Goal: Information Seeking & Learning: Learn about a topic

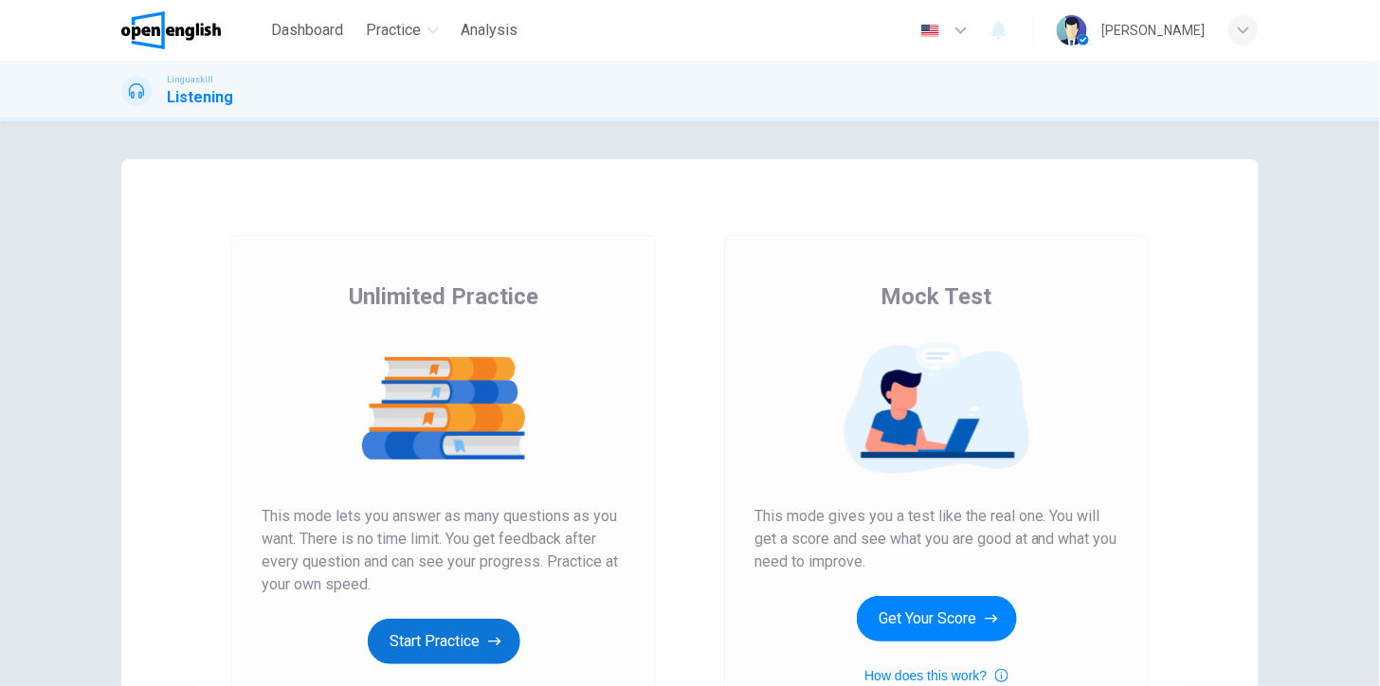
click at [488, 641] on icon "button" at bounding box center [494, 642] width 13 height 9
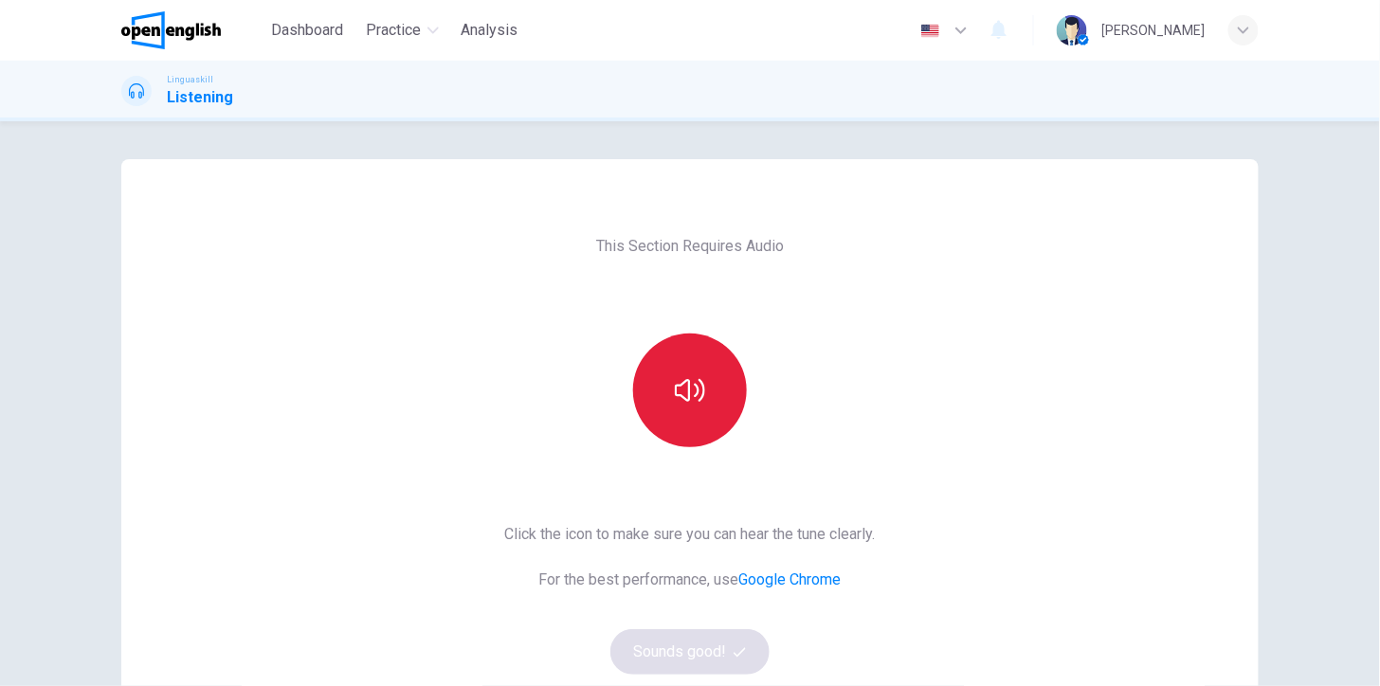
click at [705, 382] on button "button" at bounding box center [690, 391] width 114 height 114
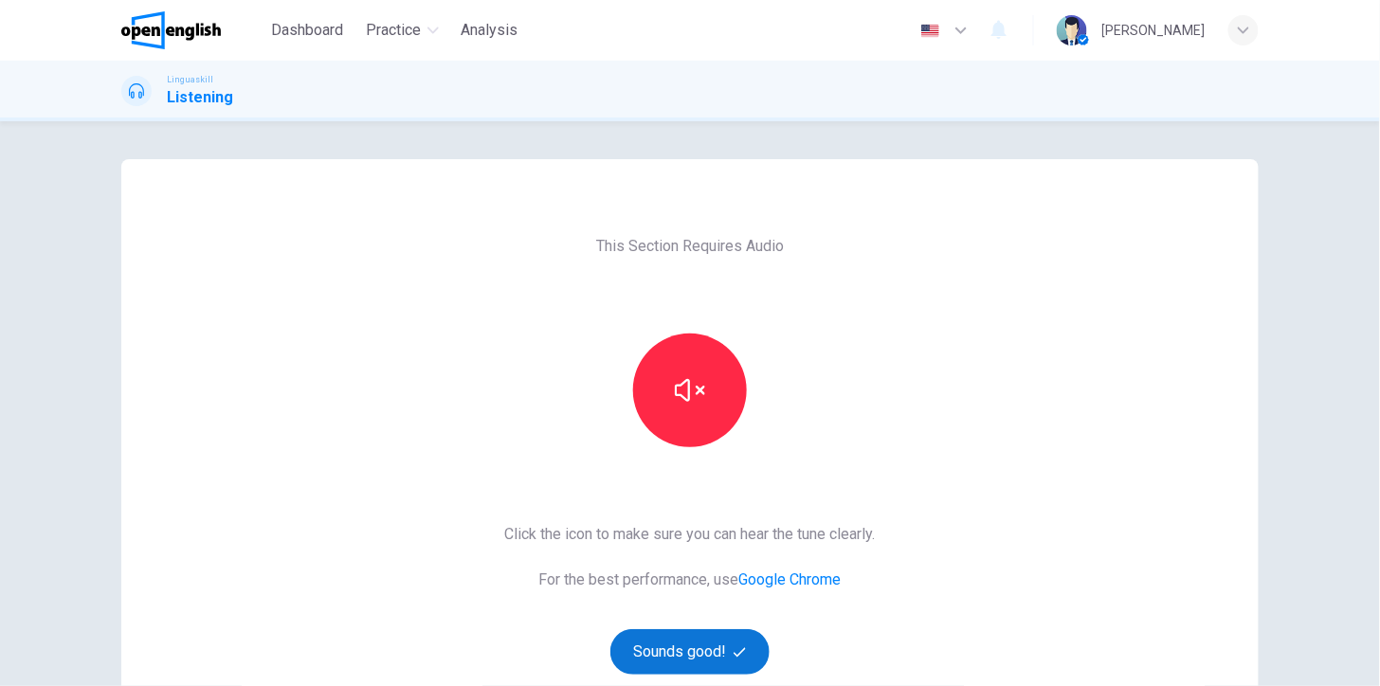
click at [694, 652] on button "Sounds good!" at bounding box center [689, 651] width 159 height 45
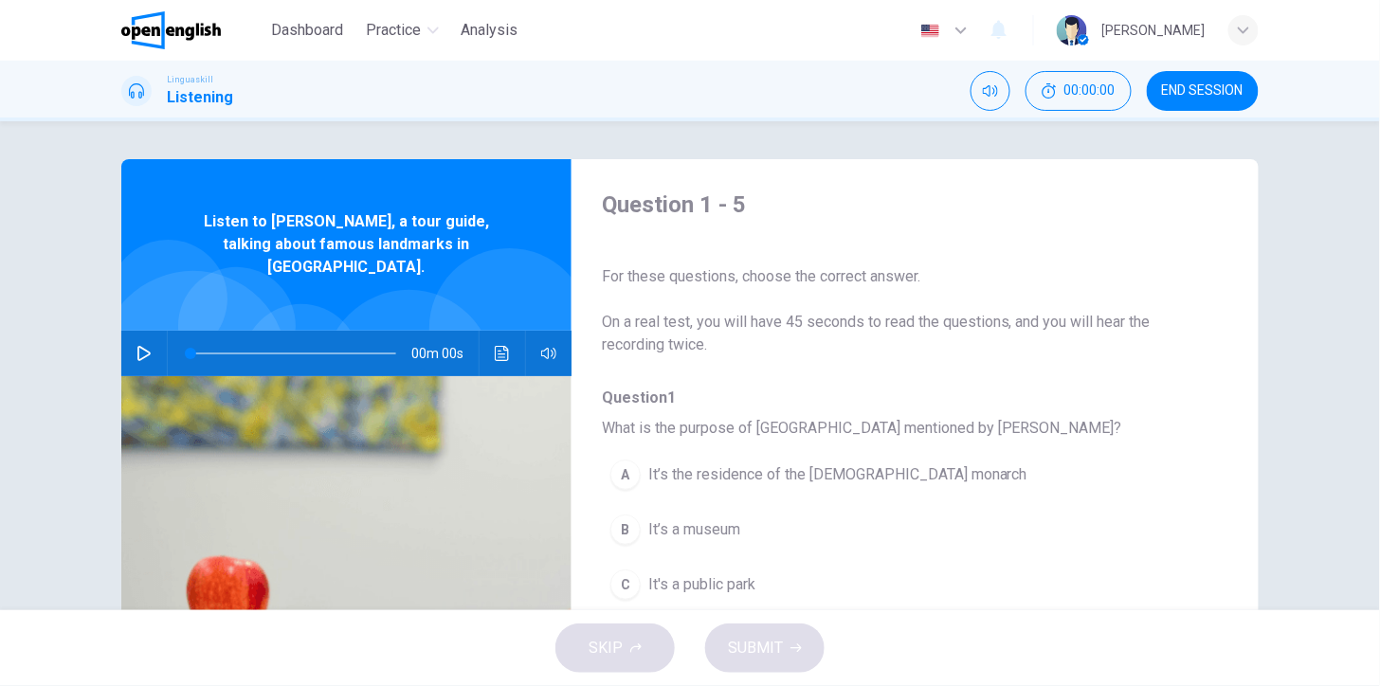
click at [140, 346] on icon "button" at bounding box center [143, 353] width 15 height 15
click at [1323, 478] on div "Question 1 - 5 For these questions, choose the correct answer. On a real test, …" at bounding box center [690, 365] width 1380 height 489
click at [138, 346] on icon "button" at bounding box center [143, 353] width 13 height 15
click at [1331, 497] on div "Question 1 - 5 For these questions, choose the correct answer. On a real test, …" at bounding box center [690, 365] width 1380 height 489
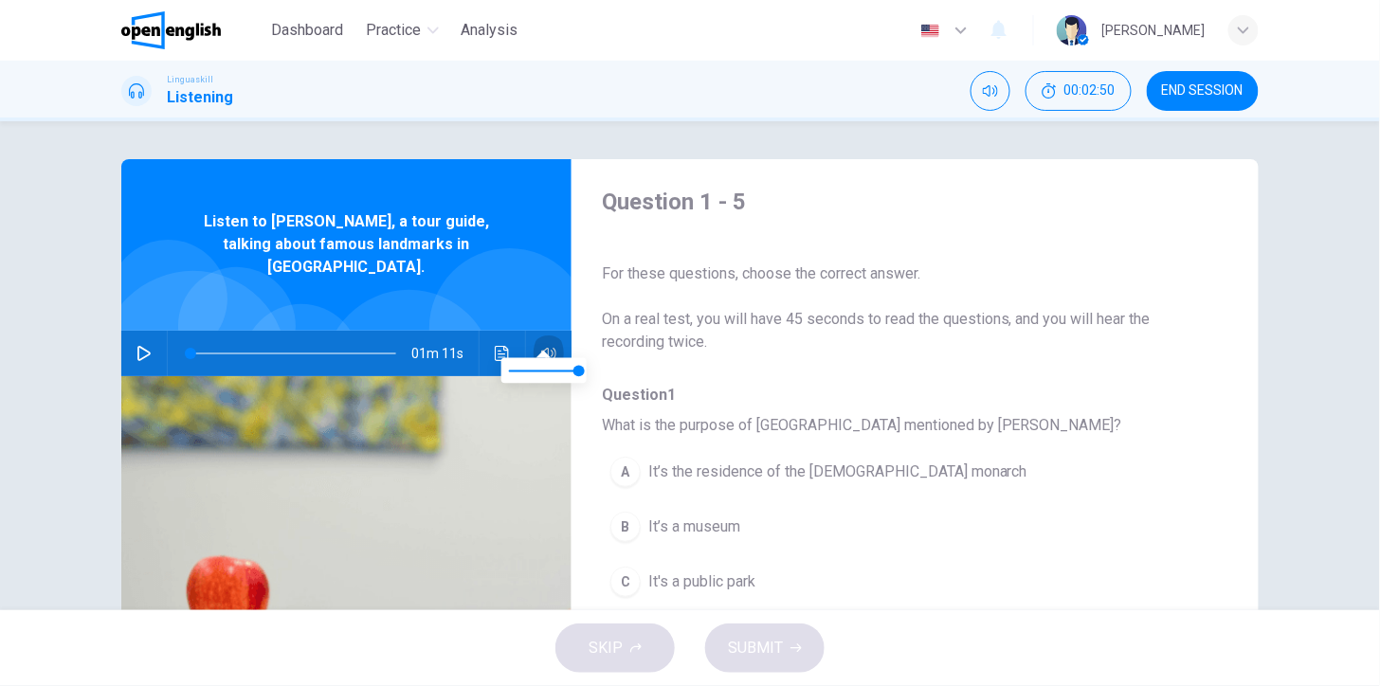
click at [542, 348] on icon "button" at bounding box center [548, 353] width 15 height 11
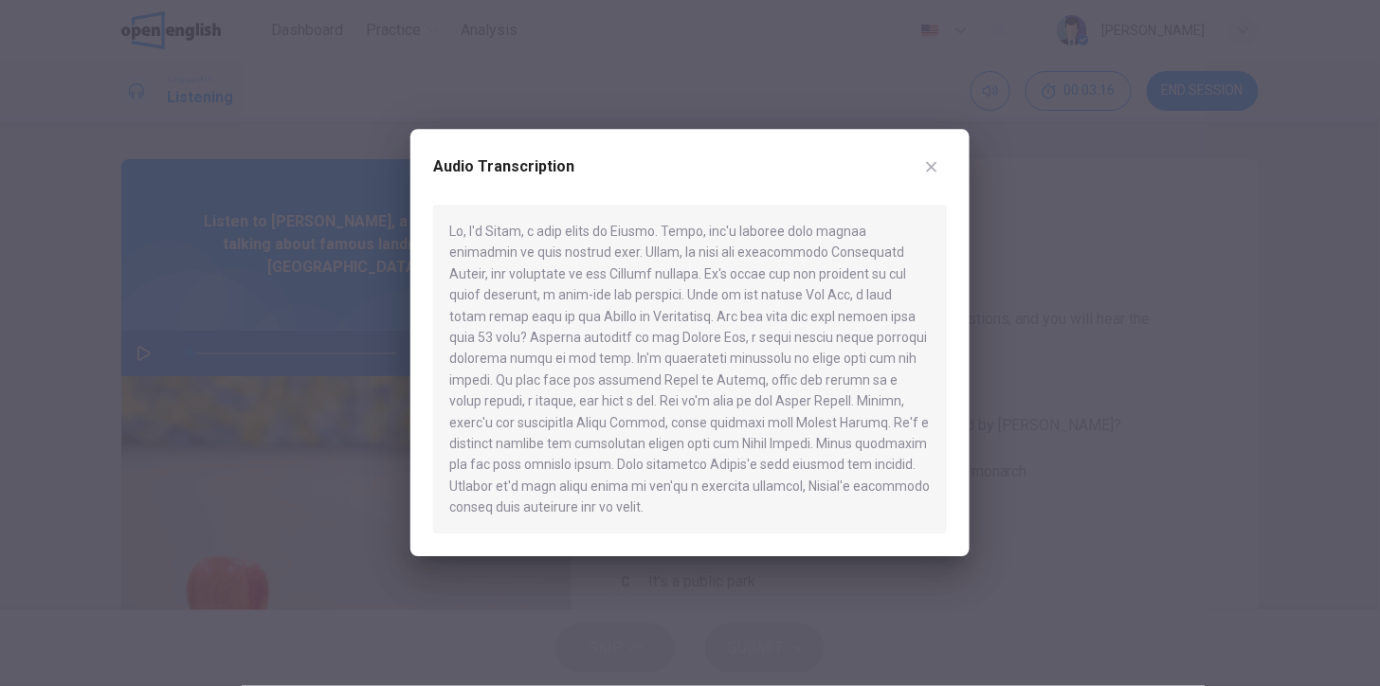
click at [933, 172] on icon "button" at bounding box center [931, 166] width 15 height 15
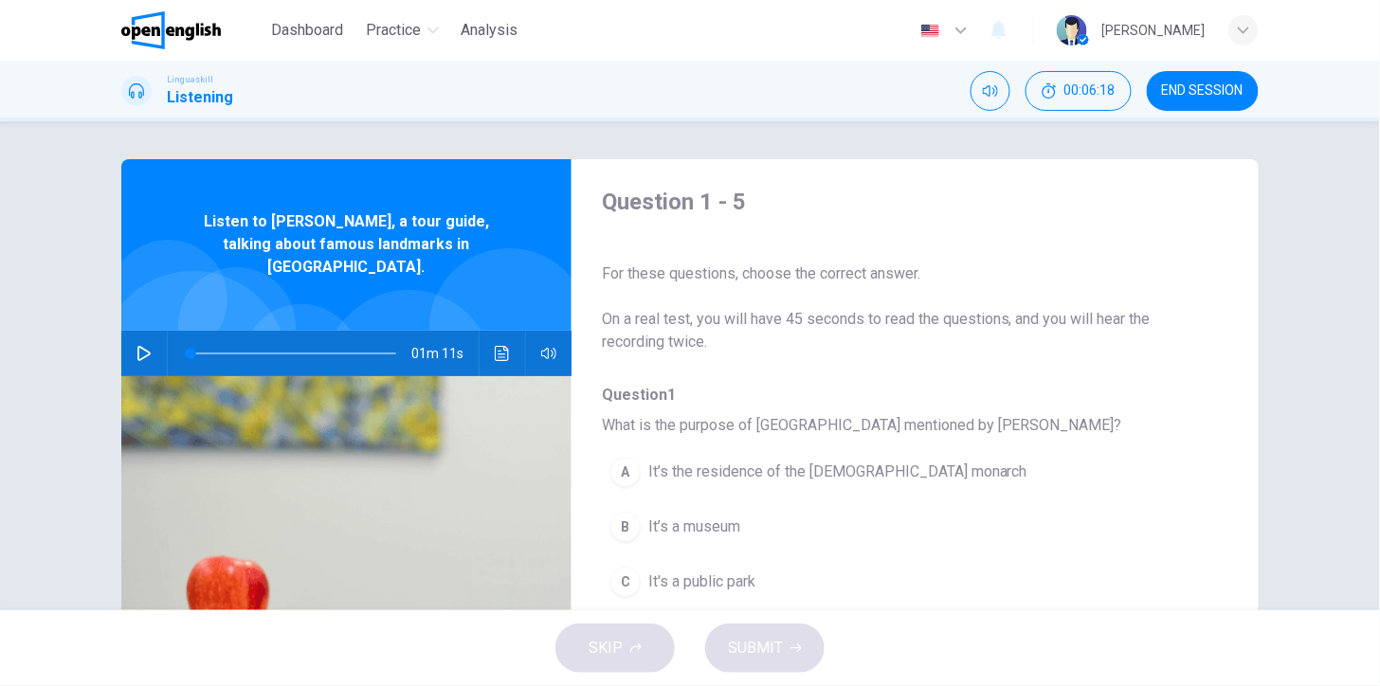
click at [144, 346] on icon "button" at bounding box center [143, 353] width 13 height 15
click at [788, 470] on span "It’s the residence of the [DEMOGRAPHIC_DATA] monarch" at bounding box center [837, 472] width 379 height 23
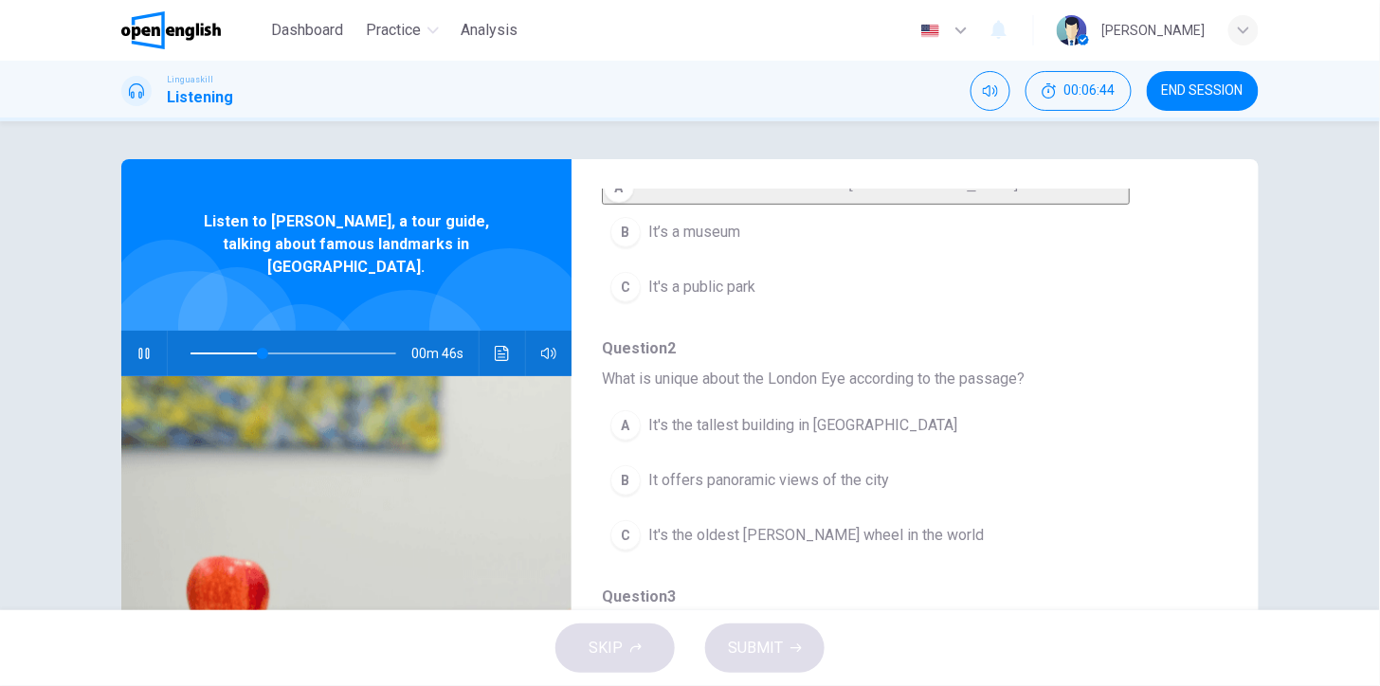
scroll to position [329, 0]
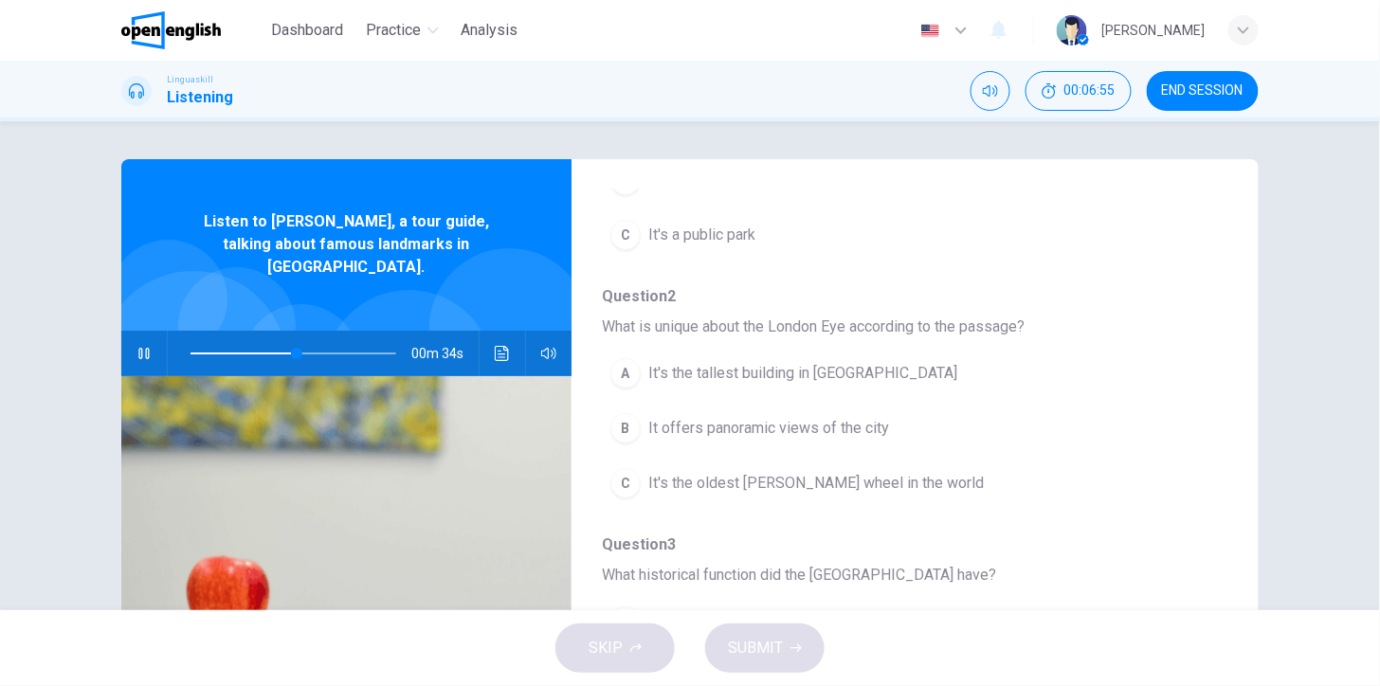
click at [754, 440] on span "It offers panoramic views of the city" at bounding box center [768, 428] width 241 height 23
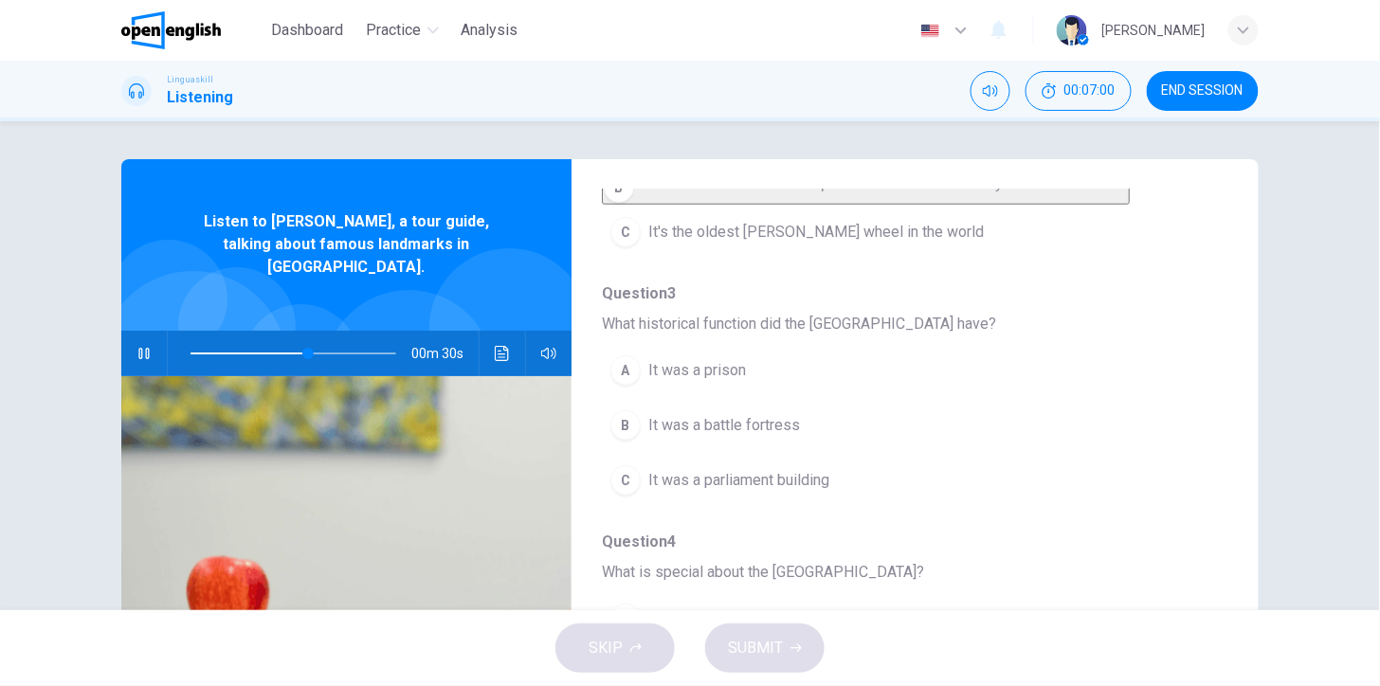
scroll to position [590, 0]
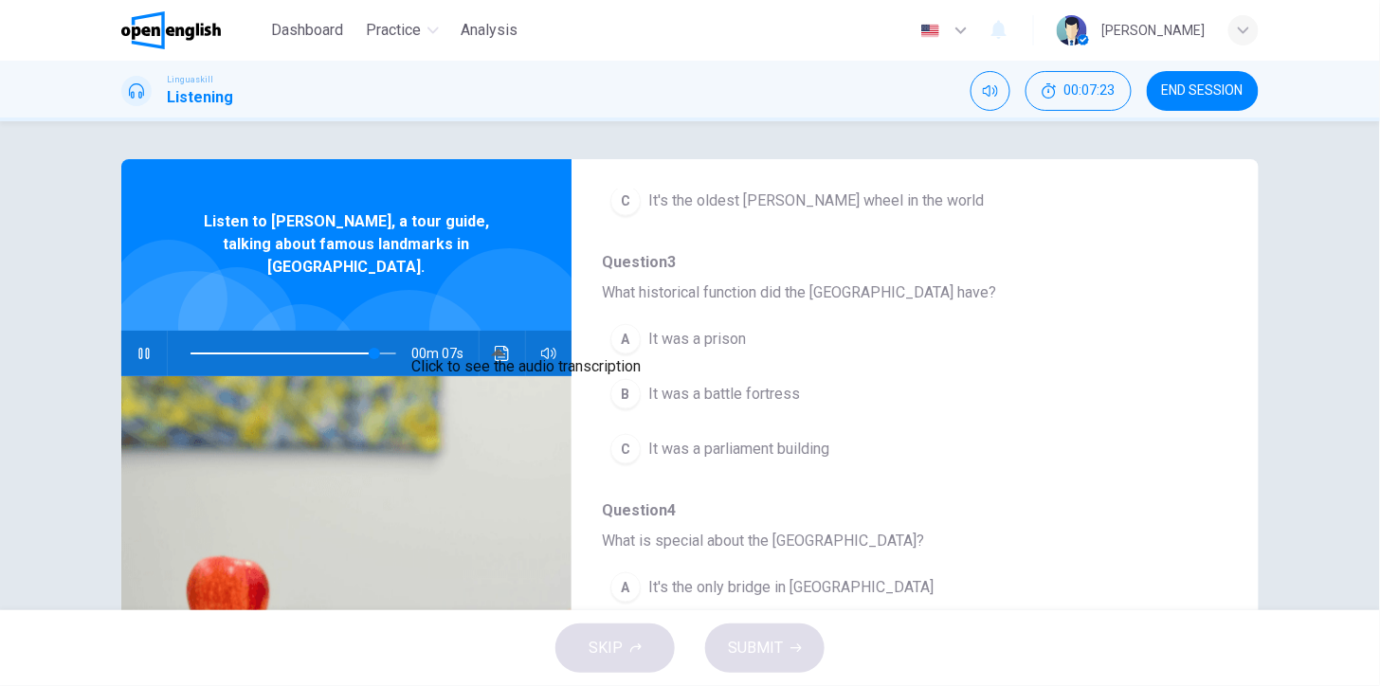
click at [495, 346] on icon "Click to see the audio transcription" at bounding box center [502, 353] width 15 height 15
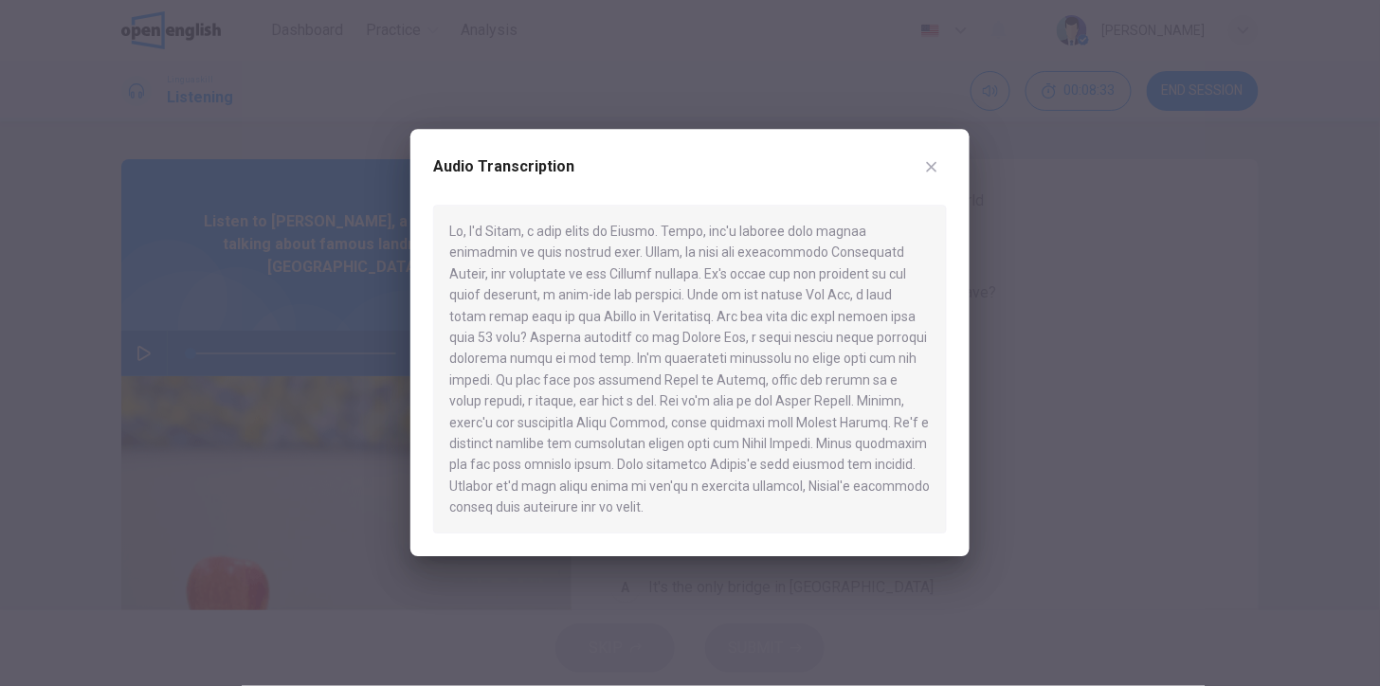
click at [934, 176] on button "button" at bounding box center [931, 167] width 30 height 30
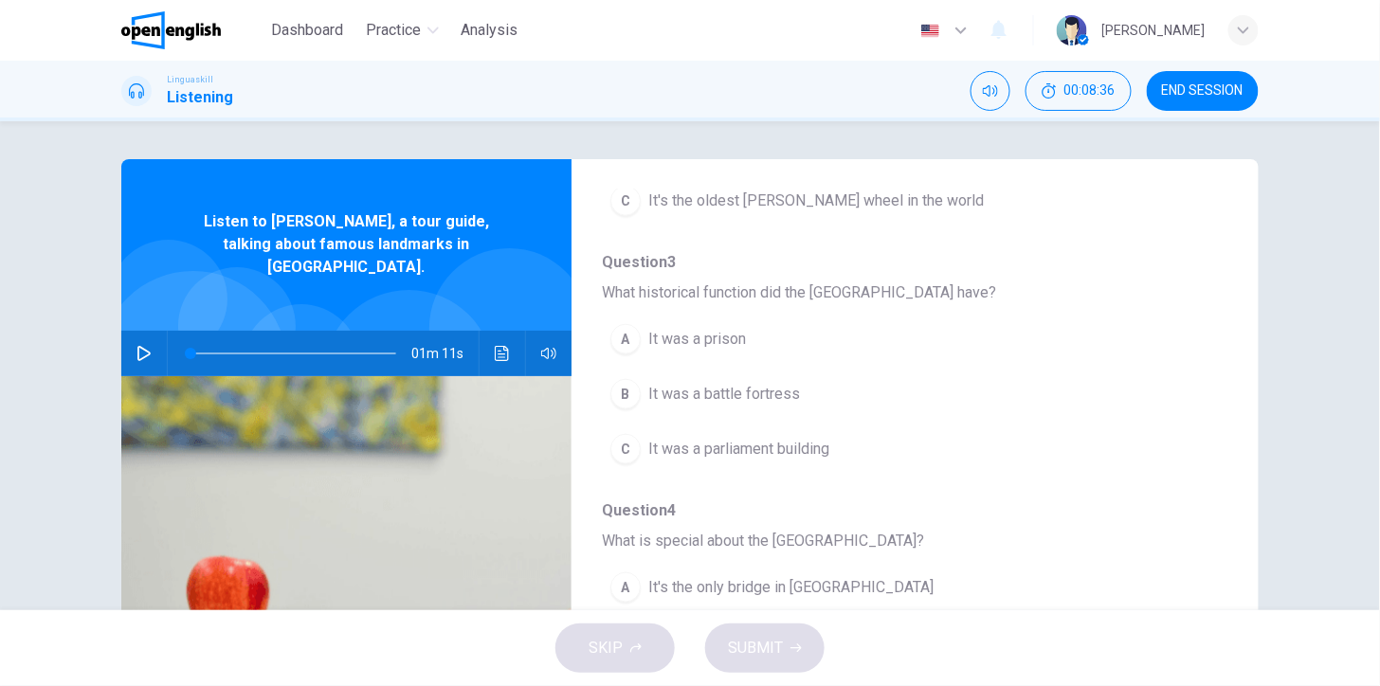
click at [137, 346] on icon "button" at bounding box center [143, 353] width 15 height 15
click at [495, 346] on icon "Click to see the audio transcription" at bounding box center [502, 353] width 15 height 15
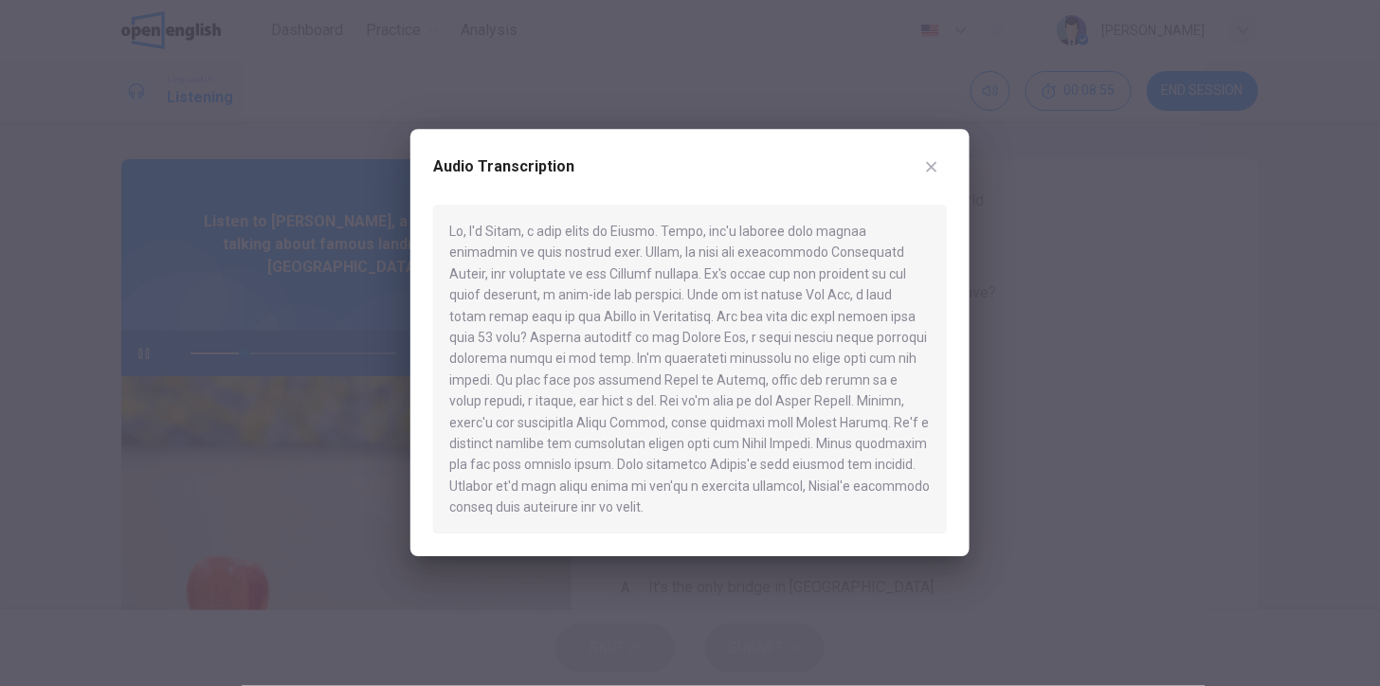
click at [394, 297] on div at bounding box center [690, 343] width 1380 height 686
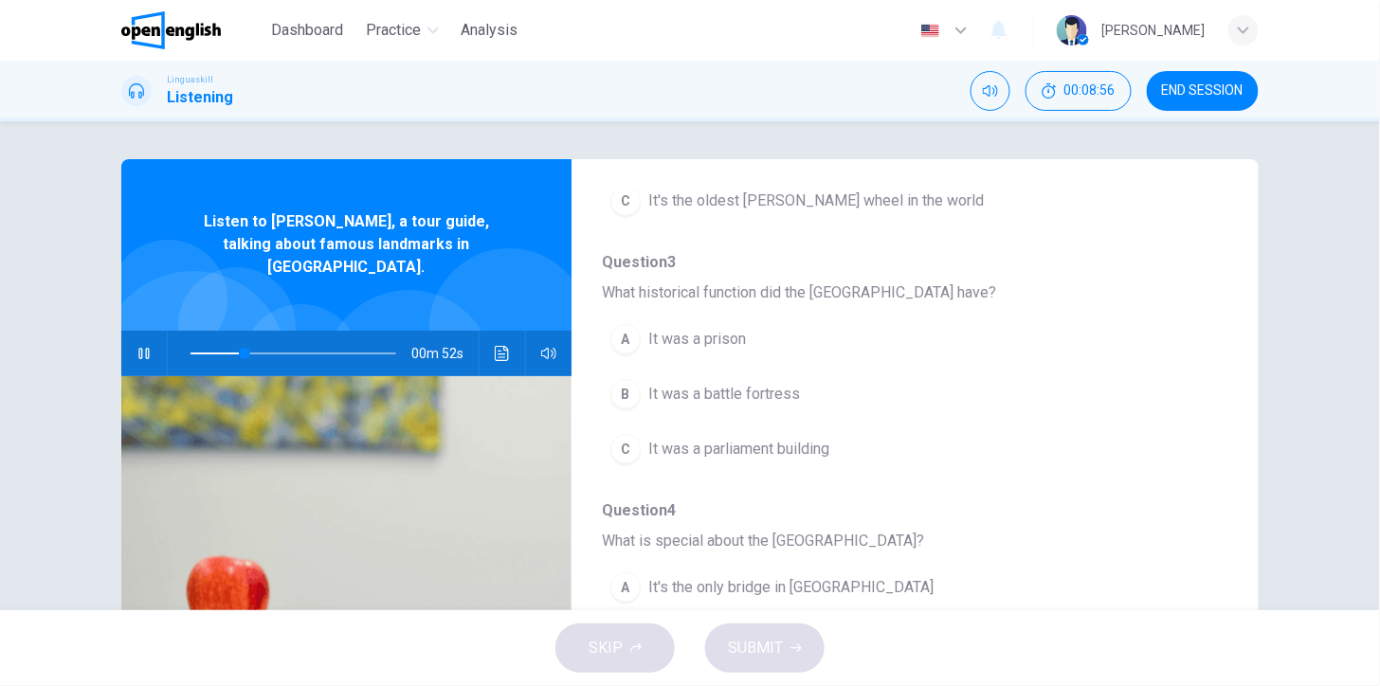
click at [394, 297] on div at bounding box center [409, 375] width 170 height 170
click at [497, 346] on icon "Click to see the audio transcription" at bounding box center [502, 353] width 14 height 15
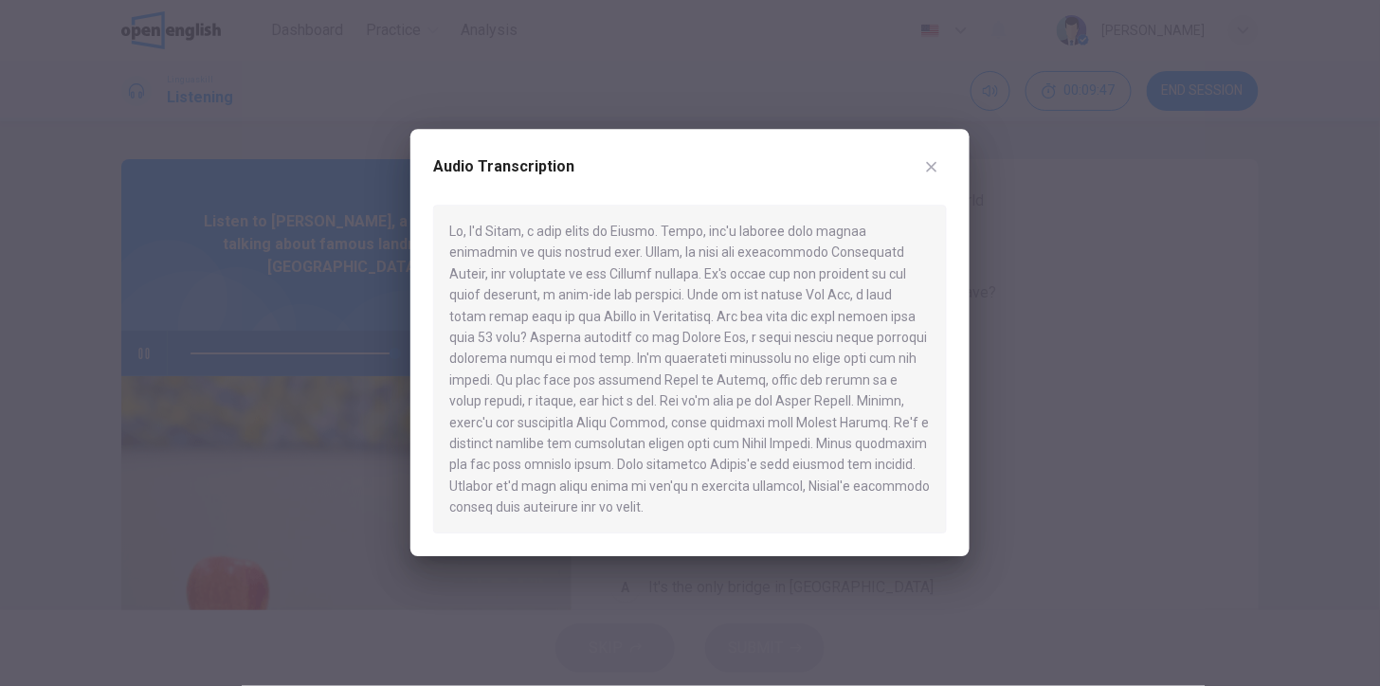
type input "*"
